Goal: Navigation & Orientation: Find specific page/section

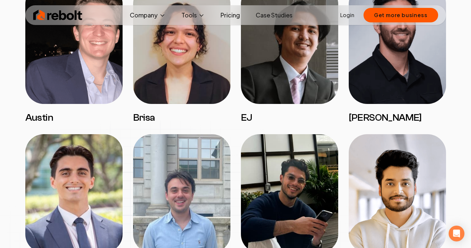
scroll to position [759, 0]
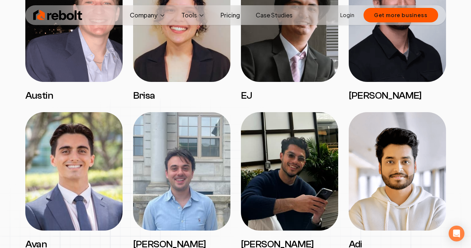
click at [68, 10] on img at bounding box center [57, 15] width 49 height 13
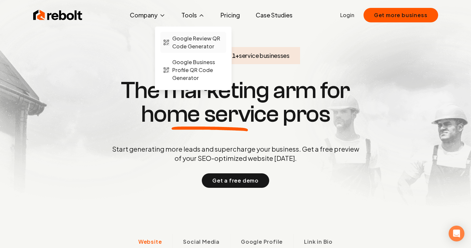
click at [191, 39] on span "Google Review QR Code Generator" at bounding box center [197, 42] width 51 height 16
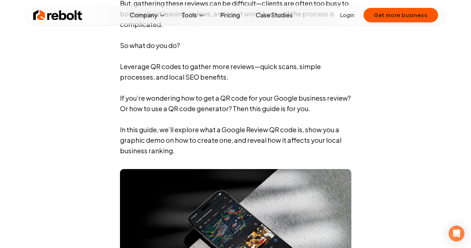
scroll to position [488, 0]
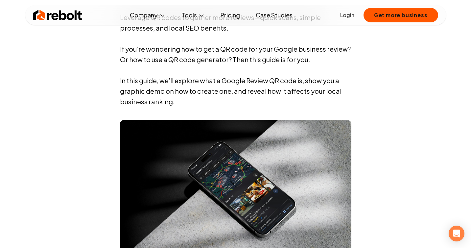
click at [237, 22] on div "Rebolt Company About Blog Jobs Tools Google Review QR Code Generator Google Bus…" at bounding box center [235, 15] width 420 height 20
click at [235, 14] on link "Pricing" at bounding box center [230, 15] width 30 height 13
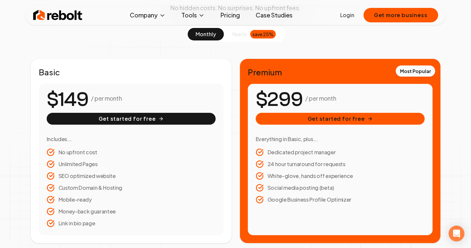
scroll to position [82, 0]
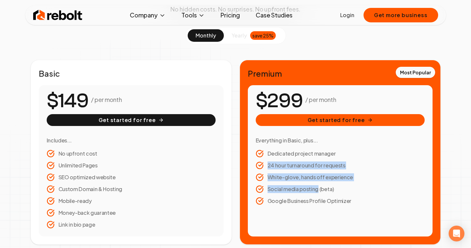
drag, startPoint x: 305, startPoint y: 158, endPoint x: 318, endPoint y: 191, distance: 34.9
click at [318, 191] on ul "Dedicated project manager 24 hour turnaround for requests White-glove, hands of…" at bounding box center [339, 176] width 169 height 55
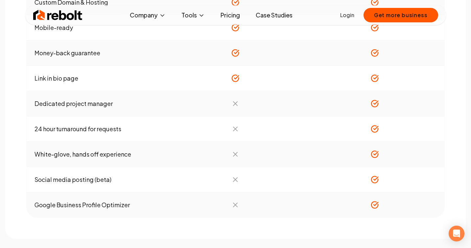
scroll to position [729, 0]
